Goal: Task Accomplishment & Management: Use online tool/utility

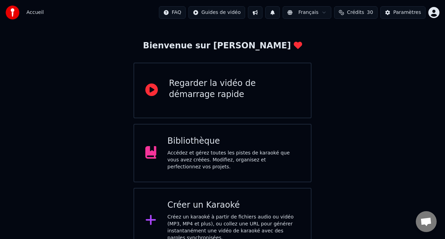
scroll to position [41, 0]
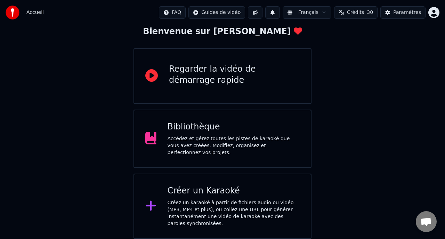
click at [207, 213] on div "Créez un karaoké à partir de fichiers audio ou vidéo (MP3, MP4 et plus), ou col…" at bounding box center [234, 213] width 133 height 28
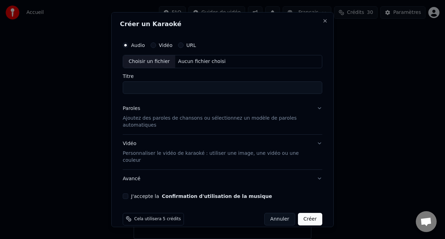
click at [149, 61] on div "Choisir un fichier" at bounding box center [149, 61] width 52 height 13
type input "********"
click at [132, 109] on div "Paroles" at bounding box center [131, 108] width 17 height 7
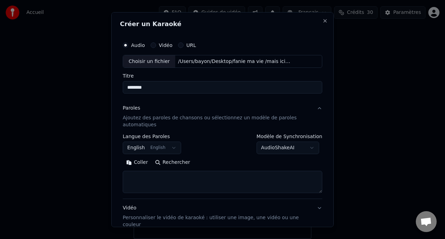
click at [147, 148] on body "Accueil FAQ Guides de vidéo Français Crédits 30 Paramètres Bienvenue sur Youka …" at bounding box center [222, 99] width 445 height 280
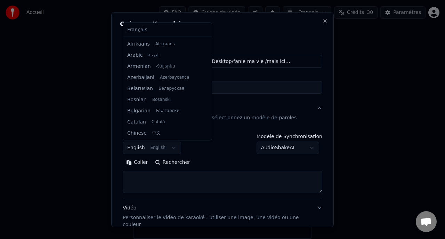
scroll to position [56, 0]
select select "**"
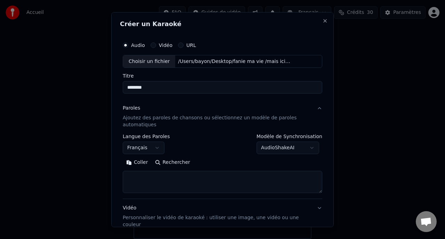
click at [139, 162] on button "Coller" at bounding box center [137, 162] width 29 height 11
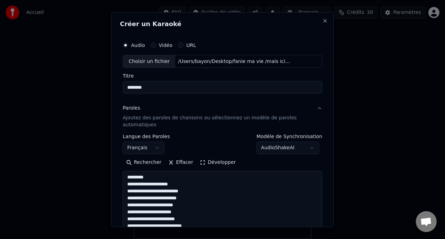
drag, startPoint x: 320, startPoint y: 190, endPoint x: 320, endPoint y: 255, distance: 64.3
click at [320, 239] on html "Accueil FAQ Guides de vidéo Français Crédits 30 Paramètres Bienvenue sur Youka …" at bounding box center [222, 99] width 445 height 280
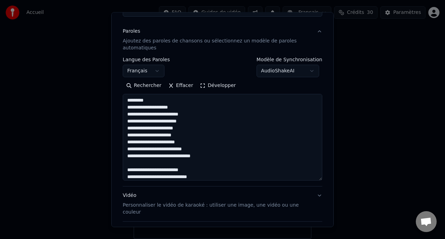
scroll to position [79, 0]
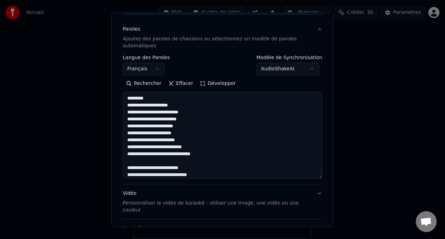
click at [153, 98] on textarea at bounding box center [223, 135] width 200 height 87
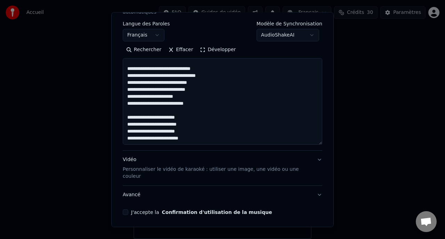
scroll to position [128, 0]
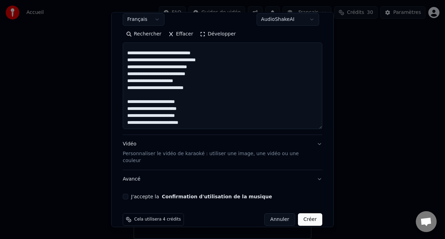
type textarea "**********"
click at [320, 145] on button "Vidéo Personnaliser le vidéo de karaoké : utiliser une image, une vidéo ou une …" at bounding box center [223, 152] width 200 height 35
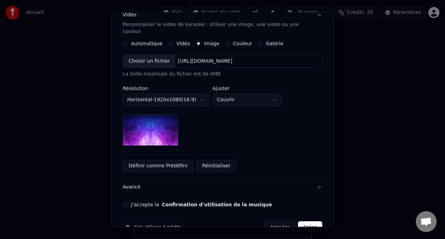
click at [266, 41] on label "Galerie" at bounding box center [274, 43] width 17 height 5
click at [263, 41] on button "Galerie" at bounding box center [261, 44] width 6 height 6
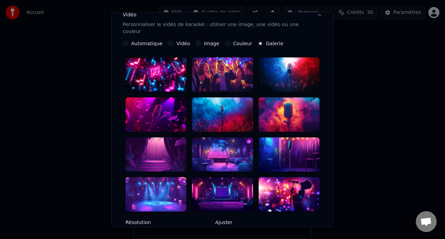
click at [289, 188] on div at bounding box center [289, 194] width 61 height 34
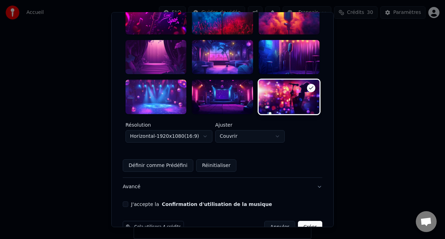
scroll to position [236, 0]
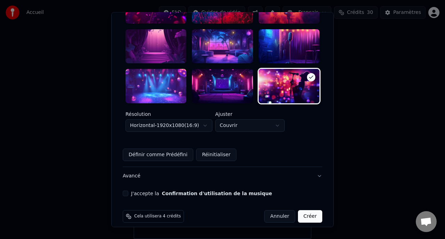
click at [127, 169] on button "Avancé" at bounding box center [223, 176] width 200 height 18
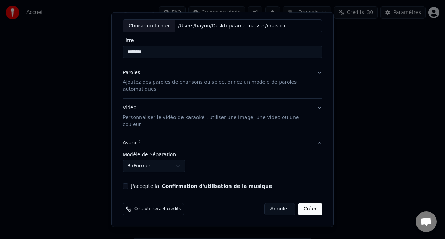
scroll to position [28, 0]
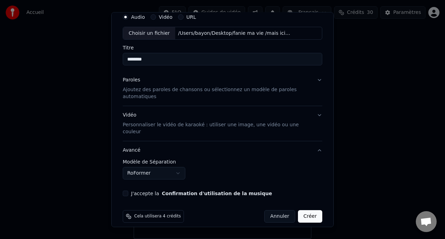
click at [311, 210] on button "Créer" at bounding box center [310, 216] width 24 height 13
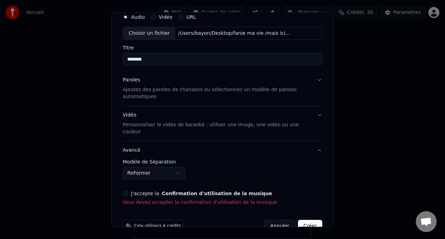
click at [124, 191] on button "J'accepte la Confirmation d'utilisation de la musique" at bounding box center [126, 194] width 6 height 6
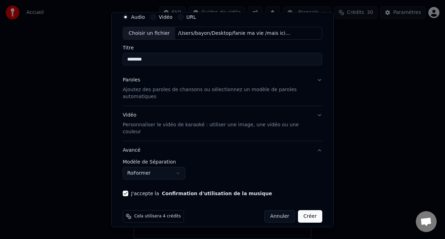
click at [311, 211] on button "Créer" at bounding box center [310, 216] width 24 height 13
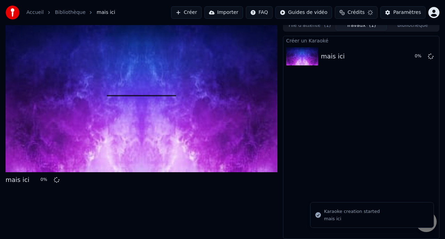
scroll to position [6, 0]
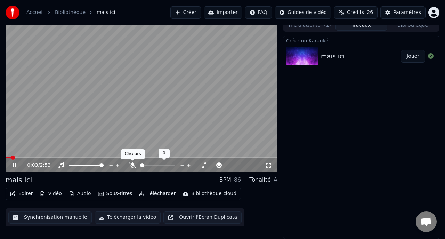
click at [133, 165] on icon at bounding box center [132, 165] width 7 height 6
click at [133, 165] on icon at bounding box center [133, 165] width 4 height 6
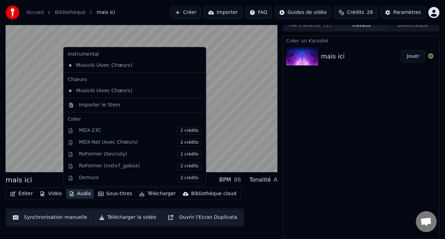
click at [78, 194] on button "Audio" at bounding box center [80, 194] width 28 height 10
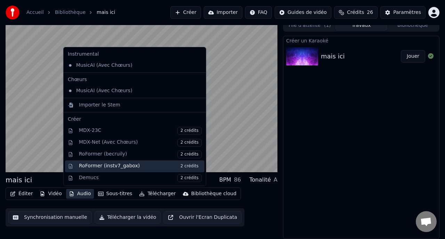
click at [94, 165] on div "RoFormer (instv7_gabox) 2 crédits" at bounding box center [140, 166] width 123 height 8
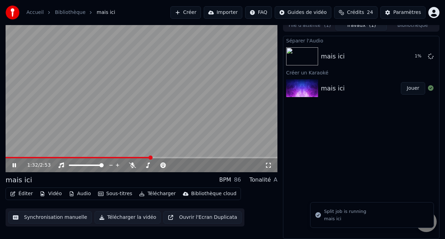
click at [14, 166] on icon at bounding box center [19, 165] width 16 height 6
click at [83, 194] on button "Audio" at bounding box center [80, 194] width 28 height 10
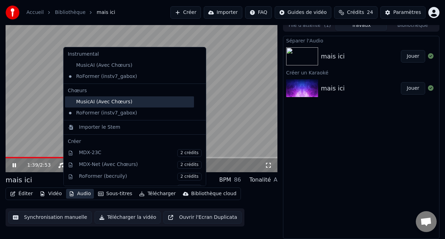
click at [75, 103] on div "MusicAI (Avec Chœurs)" at bounding box center [129, 101] width 129 height 11
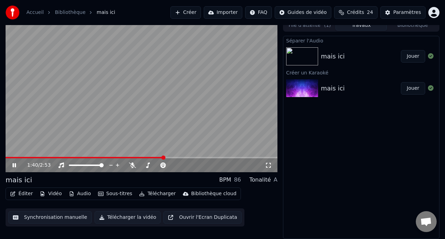
click at [84, 194] on button "Audio" at bounding box center [80, 194] width 28 height 10
click at [303, 154] on div "Séparer l'Audio mais ici Jouer Créer un Karaoké mais ici Jouer" at bounding box center [361, 137] width 157 height 203
click at [14, 164] on icon at bounding box center [14, 165] width 3 height 4
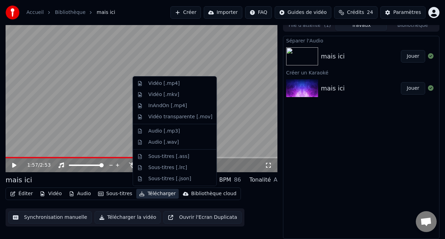
click at [161, 193] on button "Télécharger" at bounding box center [157, 194] width 42 height 10
click at [156, 84] on div "Vidéo [.mp4]" at bounding box center [164, 83] width 31 height 7
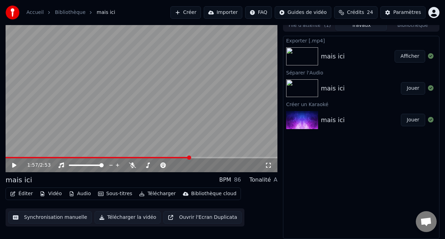
click at [412, 55] on button "Afficher" at bounding box center [410, 56] width 31 height 13
click at [195, 15] on button "Créer" at bounding box center [185, 12] width 31 height 13
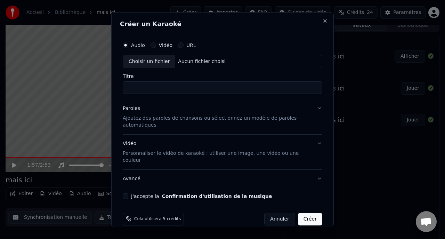
click at [146, 60] on div "Choisir un fichier" at bounding box center [149, 61] width 52 height 13
type input "**********"
click at [169, 119] on p "Ajoutez des paroles de chansons ou sélectionnez un modèle de paroles automatiqu…" at bounding box center [217, 121] width 189 height 14
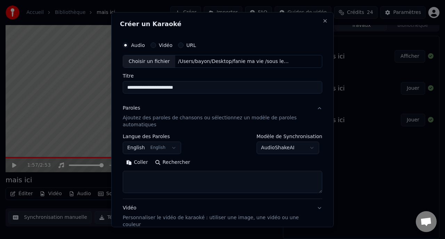
click at [154, 147] on body "**********" at bounding box center [222, 113] width 445 height 239
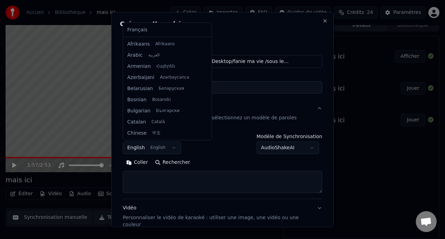
scroll to position [56, 0]
select select "**"
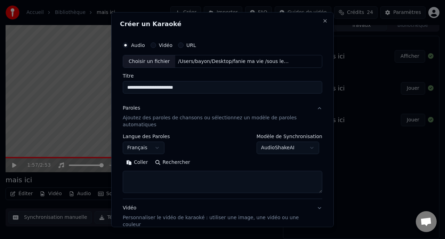
click at [138, 163] on button "Coller" at bounding box center [137, 162] width 29 height 11
click at [199, 179] on textarea at bounding box center [223, 182] width 200 height 22
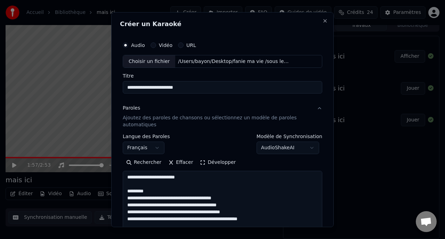
drag, startPoint x: 320, startPoint y: 192, endPoint x: 319, endPoint y: 259, distance: 67.5
click at [319, 233] on html "**********" at bounding box center [222, 113] width 445 height 239
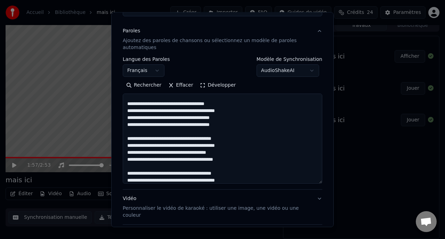
scroll to position [125, 0]
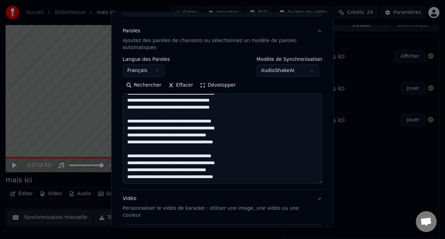
type textarea "**********"
click at [315, 73] on body "**********" at bounding box center [222, 113] width 445 height 239
click at [240, 61] on body "**********" at bounding box center [222, 113] width 445 height 239
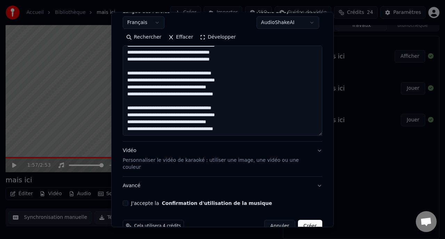
scroll to position [135, 0]
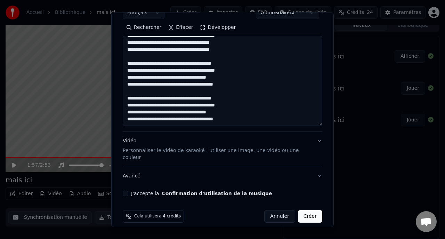
click at [319, 142] on button "Vidéo Personnaliser le vidéo de karaoké : utiliser une image, une vidéo ou une …" at bounding box center [223, 149] width 200 height 35
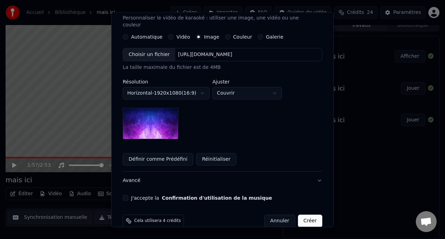
click at [269, 34] on label "Galerie" at bounding box center [274, 36] width 17 height 5
click at [263, 34] on button "Galerie" at bounding box center [261, 37] width 6 height 6
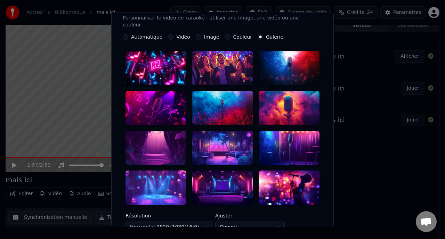
click at [287, 185] on div at bounding box center [289, 187] width 61 height 34
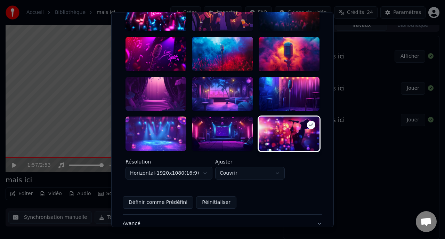
scroll to position [236, 0]
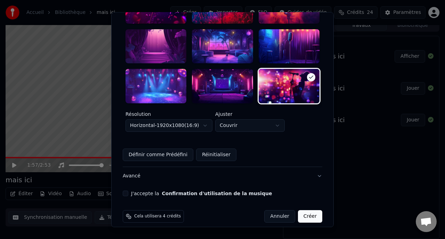
click at [285, 168] on button "Avancé" at bounding box center [223, 176] width 200 height 18
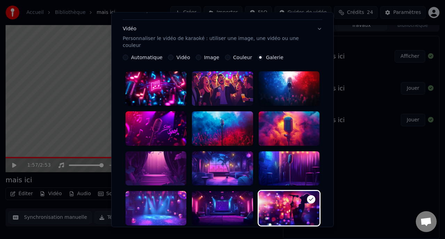
scroll to position [28, 0]
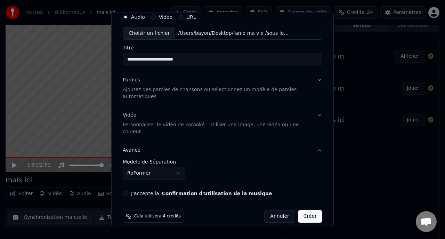
click at [178, 167] on body "**********" at bounding box center [222, 113] width 445 height 239
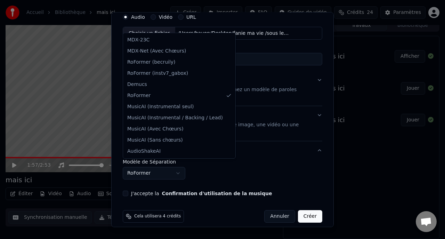
click at [179, 168] on body "**********" at bounding box center [222, 113] width 445 height 239
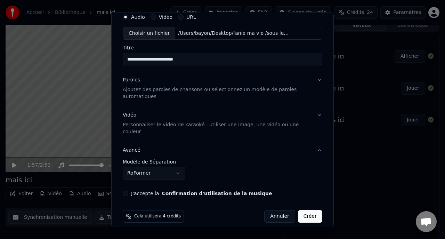
click at [126, 191] on button "J'accepte la Confirmation d'utilisation de la musique" at bounding box center [126, 194] width 6 height 6
click at [312, 210] on button "Créer" at bounding box center [310, 216] width 24 height 13
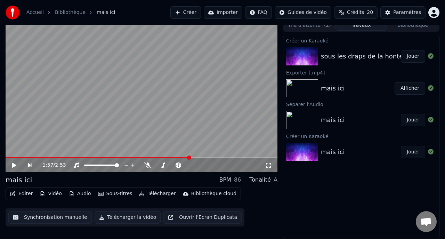
click at [412, 57] on button "Jouer" at bounding box center [413, 56] width 24 height 13
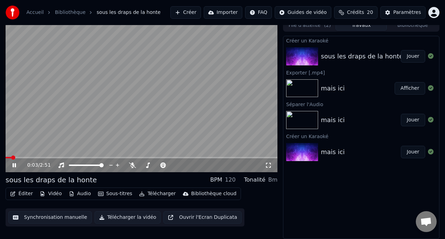
click at [14, 165] on icon at bounding box center [19, 165] width 16 height 6
click at [77, 193] on button "Audio" at bounding box center [80, 194] width 28 height 10
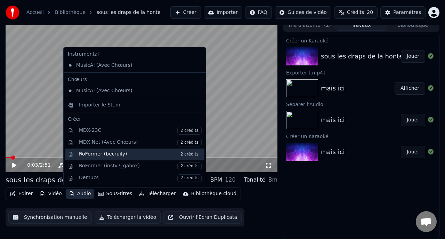
click at [112, 154] on div "RoFormer (becruily) 2 crédits" at bounding box center [140, 155] width 123 height 8
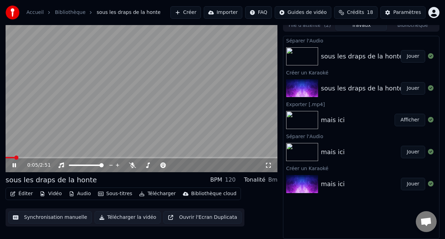
click at [14, 166] on icon at bounding box center [14, 165] width 3 height 4
click at [6, 155] on span at bounding box center [8, 157] width 4 height 4
click at [412, 57] on button "Jouer" at bounding box center [413, 56] width 24 height 13
click at [131, 165] on icon at bounding box center [132, 165] width 7 height 6
click at [133, 165] on icon at bounding box center [133, 165] width 4 height 6
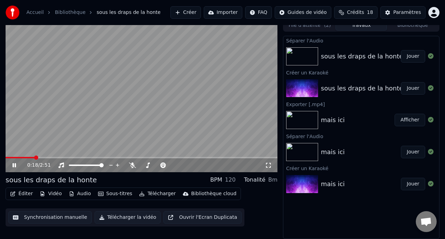
click at [84, 193] on button "Audio" at bounding box center [80, 194] width 28 height 10
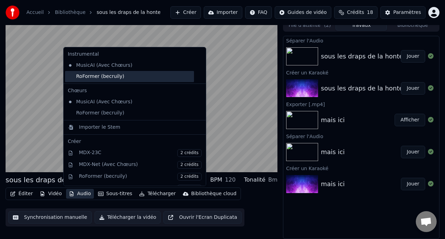
click at [86, 78] on div "RoFormer (becruily)" at bounding box center [129, 76] width 129 height 11
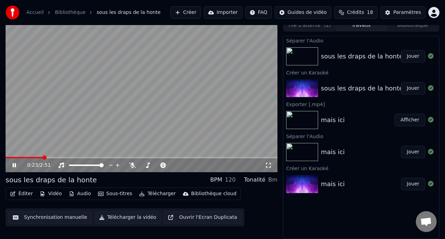
click at [85, 193] on button "Audio" at bounding box center [80, 194] width 28 height 10
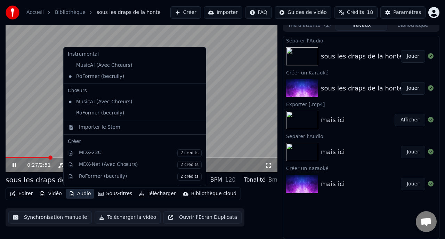
click at [39, 93] on video at bounding box center [142, 95] width 272 height 153
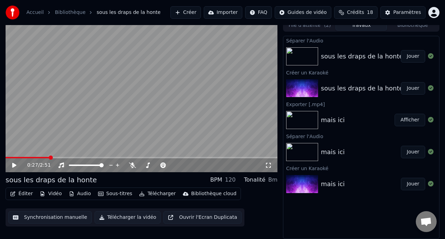
click at [39, 93] on video at bounding box center [142, 95] width 272 height 153
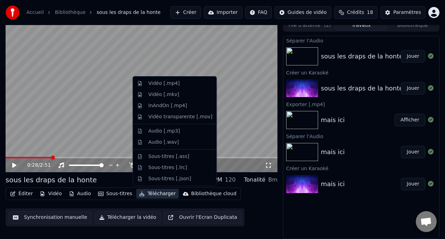
click at [159, 194] on button "Télécharger" at bounding box center [157, 194] width 42 height 10
click at [169, 85] on div "Vidéo [.mp4]" at bounding box center [164, 83] width 31 height 7
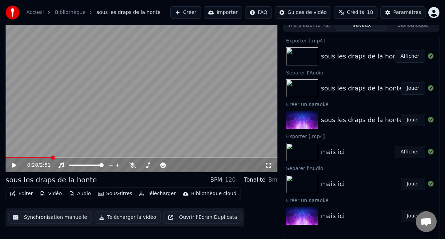
click at [411, 55] on button "Afficher" at bounding box center [410, 56] width 31 height 13
